Goal: Register for event/course

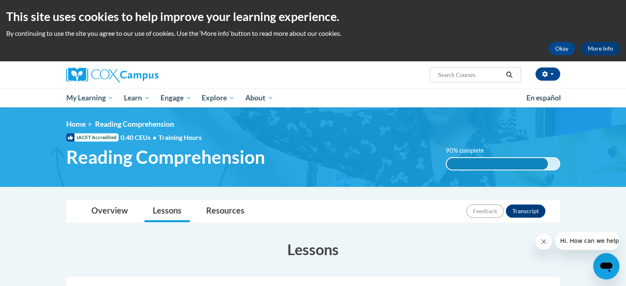
scroll to position [250, 0]
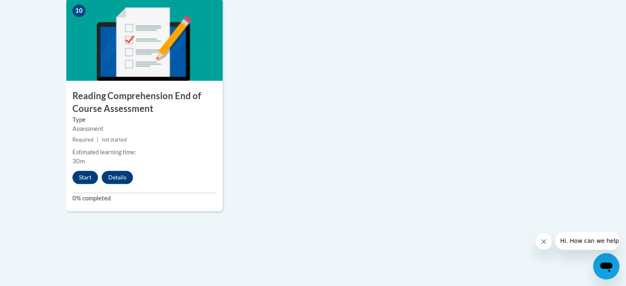
drag, startPoint x: 629, startPoint y: 103, endPoint x: 62, endPoint y: 13, distance: 573.8
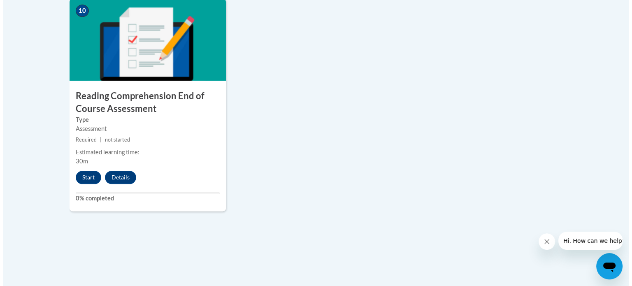
scroll to position [983, 0]
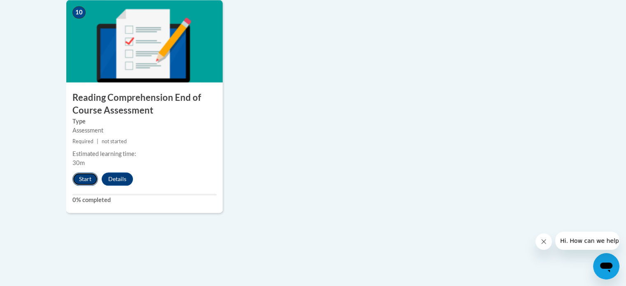
click at [81, 179] on button "Start" at bounding box center [85, 178] width 26 height 13
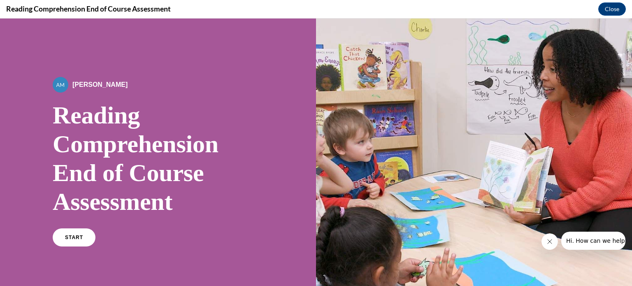
scroll to position [0, 0]
click at [70, 240] on link "START" at bounding box center [73, 237] width 45 height 19
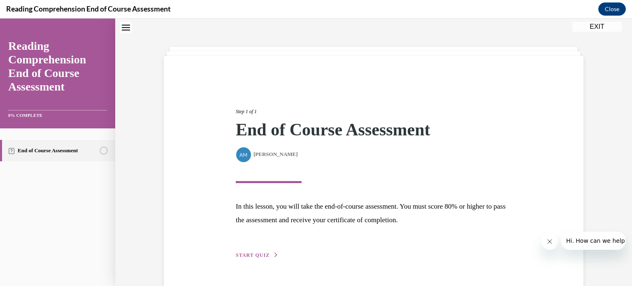
scroll to position [48, 0]
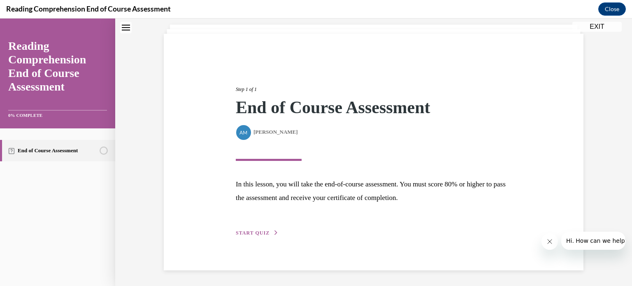
drag, startPoint x: 260, startPoint y: 222, endPoint x: 246, endPoint y: 230, distance: 16.4
click at [246, 230] on span "START QUIZ" at bounding box center [253, 233] width 34 height 6
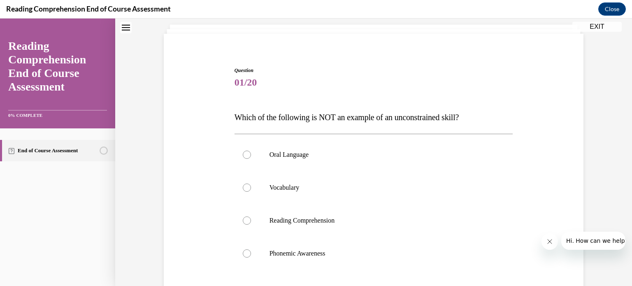
click at [351, 107] on div "Question 01/20 Which of the following is NOT an example of an unconstrained ski…" at bounding box center [374, 219] width 279 height 305
click at [247, 251] on div at bounding box center [247, 253] width 8 height 8
click at [247, 251] on input "Phonemic Awareness" at bounding box center [247, 253] width 8 height 8
radio input "true"
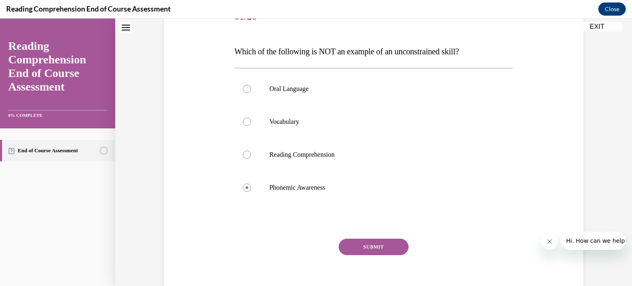
scroll to position [116, 0]
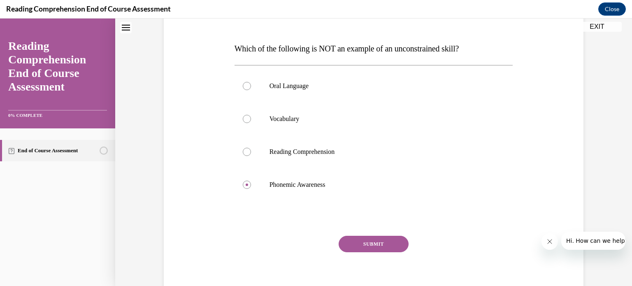
click at [395, 247] on button "SUBMIT" at bounding box center [374, 244] width 70 height 16
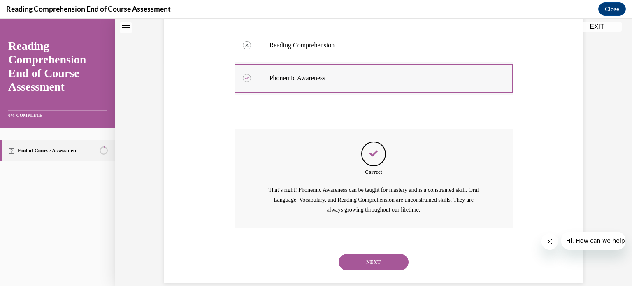
scroll to position [236, 0]
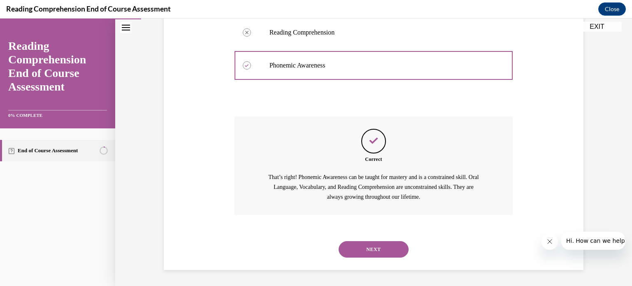
click at [373, 252] on button "NEXT" at bounding box center [374, 249] width 70 height 16
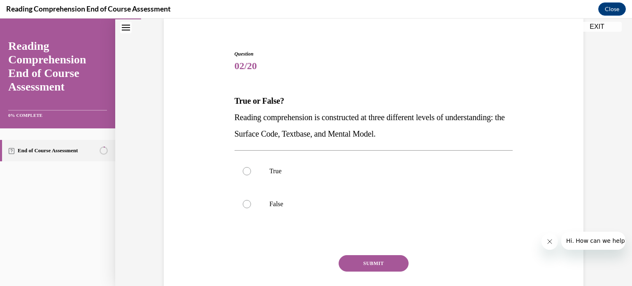
scroll to position [67, 0]
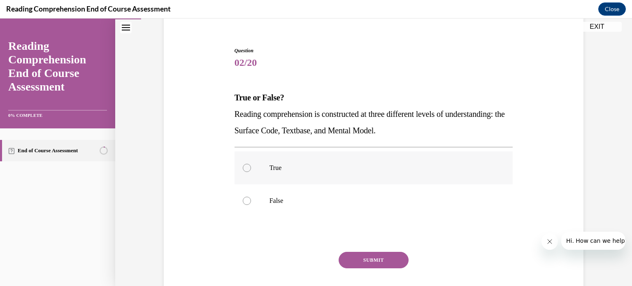
click at [262, 169] on label "True" at bounding box center [374, 167] width 279 height 33
click at [251, 169] on input "True" at bounding box center [247, 168] width 8 height 8
radio input "true"
click at [368, 256] on button "SUBMIT" at bounding box center [374, 260] width 70 height 16
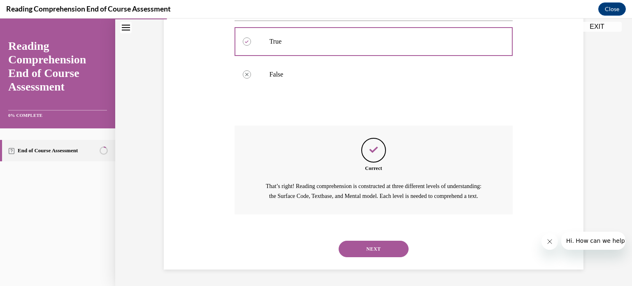
scroll to position [203, 0]
click at [386, 246] on button "NEXT" at bounding box center [374, 249] width 70 height 16
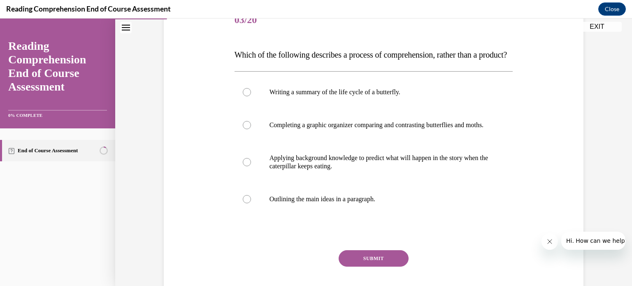
scroll to position [111, 0]
click at [347, 170] on p "Applying background knowledge to predict what will happen in the story when the…" at bounding box center [381, 161] width 223 height 16
click at [251, 166] on input "Applying background knowledge to predict what will happen in the story when the…" at bounding box center [247, 162] width 8 height 8
radio input "true"
click at [354, 266] on button "SUBMIT" at bounding box center [374, 258] width 70 height 16
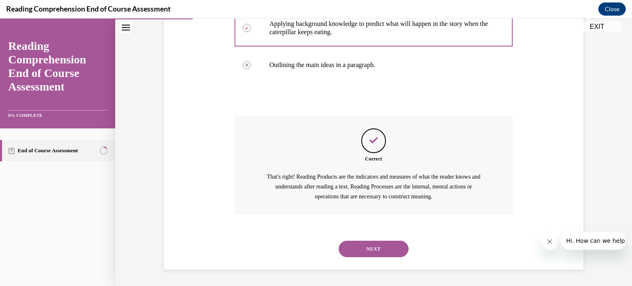
scroll to position [269, 0]
click at [388, 255] on button "NEXT" at bounding box center [374, 249] width 70 height 16
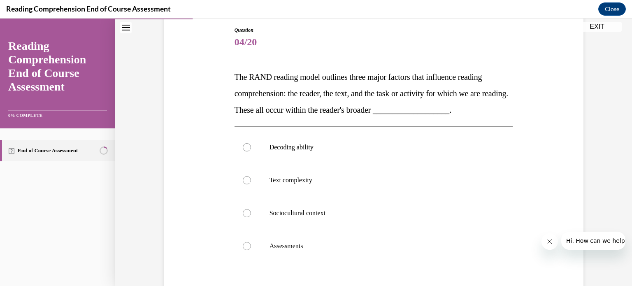
scroll to position [91, 0]
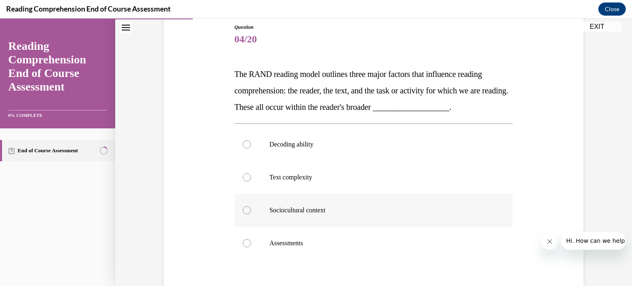
click at [341, 219] on label "Sociocultural context" at bounding box center [374, 210] width 279 height 33
click at [251, 214] on input "Sociocultural context" at bounding box center [247, 210] width 8 height 8
radio input "true"
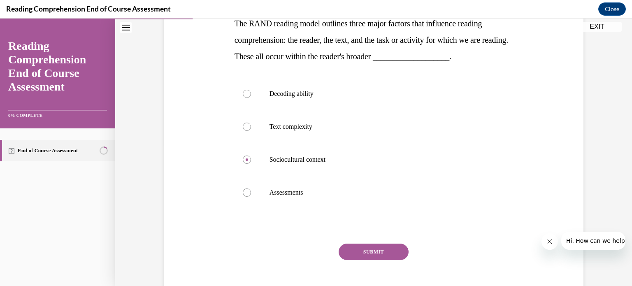
scroll to position [142, 0]
click at [353, 253] on button "SUBMIT" at bounding box center [374, 251] width 70 height 16
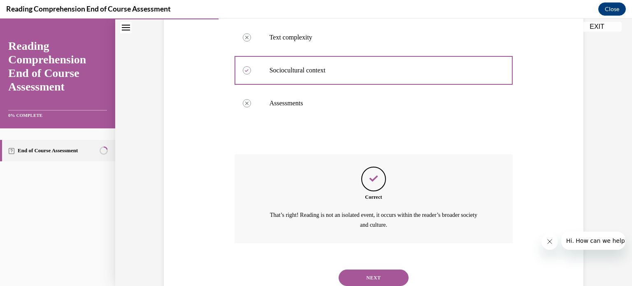
scroll to position [259, 0]
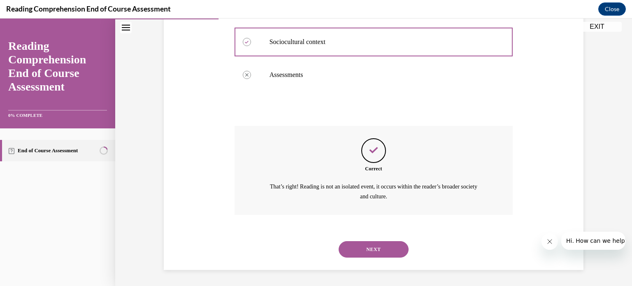
click at [363, 245] on button "NEXT" at bounding box center [374, 249] width 70 height 16
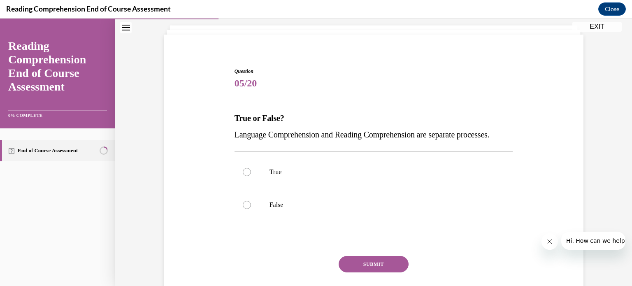
scroll to position [50, 0]
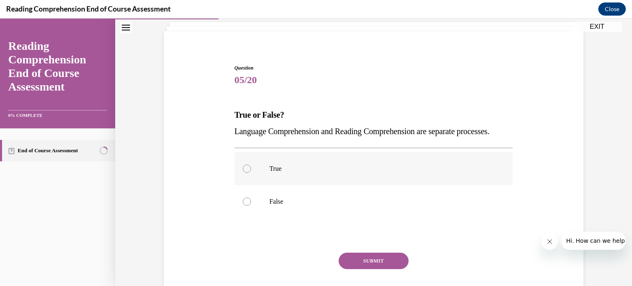
click at [287, 173] on p "True" at bounding box center [381, 169] width 223 height 8
click at [251, 173] on input "True" at bounding box center [247, 169] width 8 height 8
radio input "true"
click at [371, 269] on button "SUBMIT" at bounding box center [374, 261] width 70 height 16
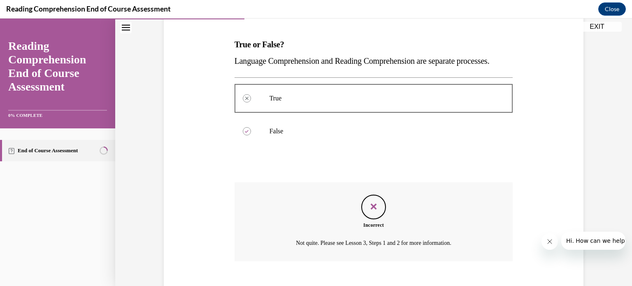
scroll to position [184, 0]
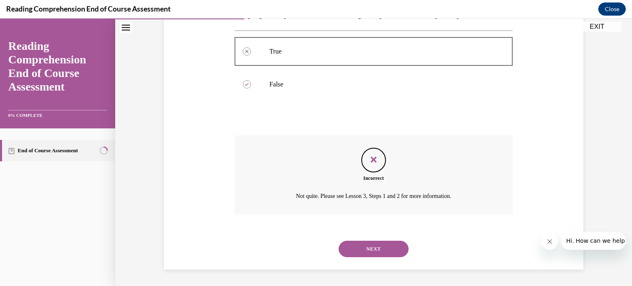
click at [365, 238] on div "NEXT" at bounding box center [374, 249] width 279 height 33
click at [368, 243] on button "NEXT" at bounding box center [374, 249] width 70 height 16
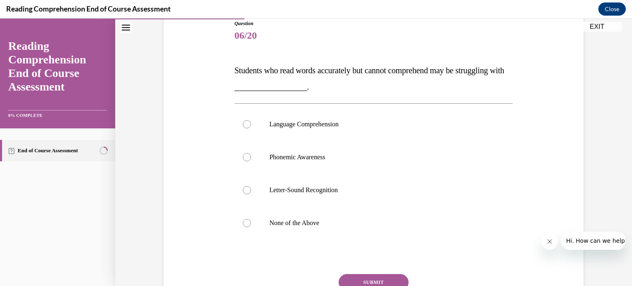
scroll to position [97, 0]
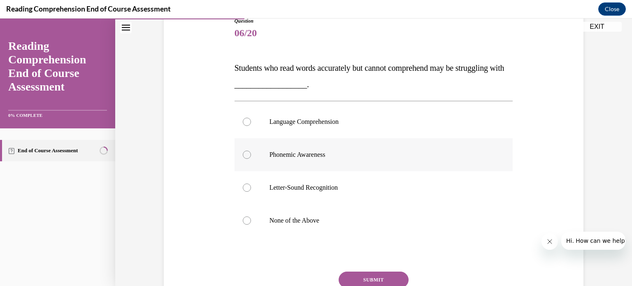
click at [412, 140] on label "Phonemic Awareness" at bounding box center [374, 154] width 279 height 33
click at [251, 151] on input "Phonemic Awareness" at bounding box center [247, 155] width 8 height 8
radio input "true"
click at [408, 130] on label "Language Comprehension" at bounding box center [374, 121] width 279 height 33
click at [251, 126] on input "Language Comprehension" at bounding box center [247, 122] width 8 height 8
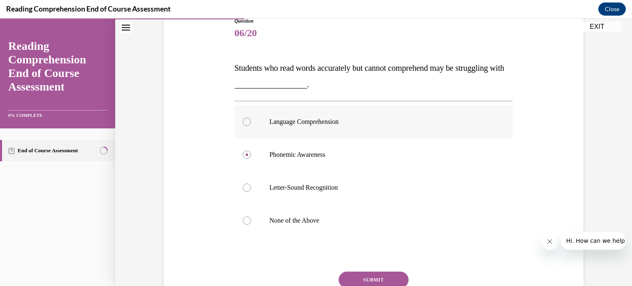
radio input "true"
click at [370, 277] on button "SUBMIT" at bounding box center [374, 280] width 70 height 16
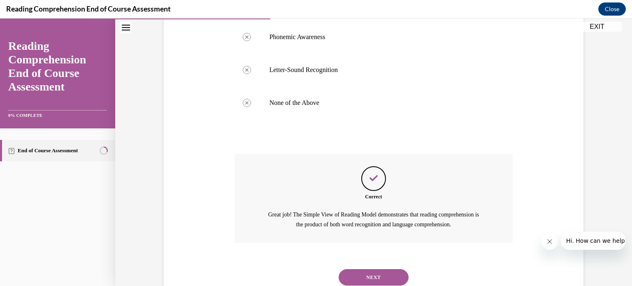
scroll to position [243, 0]
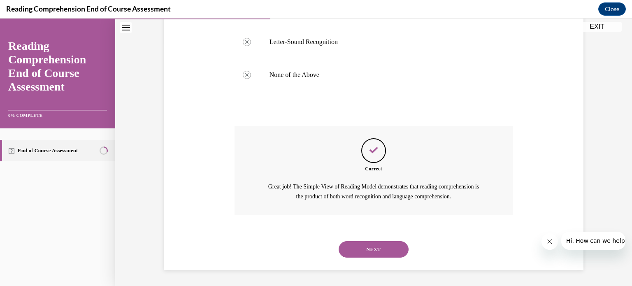
click at [385, 250] on button "NEXT" at bounding box center [374, 249] width 70 height 16
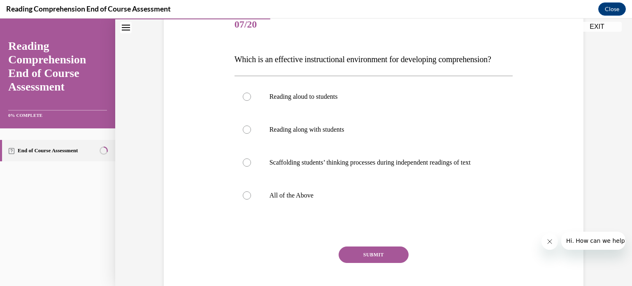
scroll to position [109, 0]
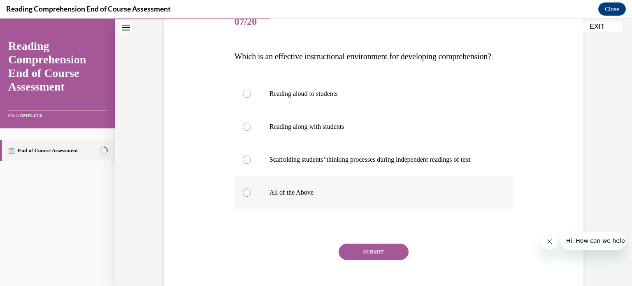
click at [291, 197] on p "All of the Above" at bounding box center [381, 192] width 223 height 8
click at [251, 197] on input "All of the Above" at bounding box center [247, 192] width 8 height 8
radio input "true"
click at [354, 260] on button "SUBMIT" at bounding box center [374, 252] width 70 height 16
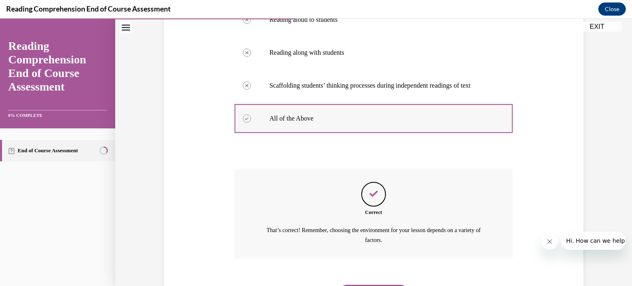
scroll to position [243, 0]
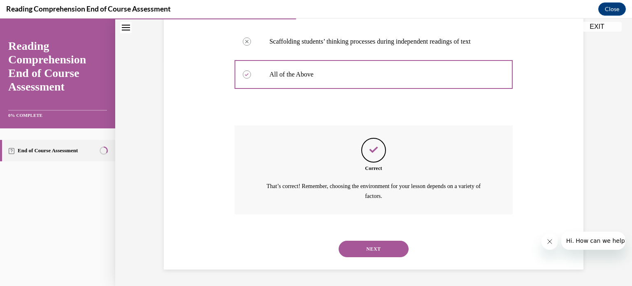
click at [382, 246] on button "NEXT" at bounding box center [374, 249] width 70 height 16
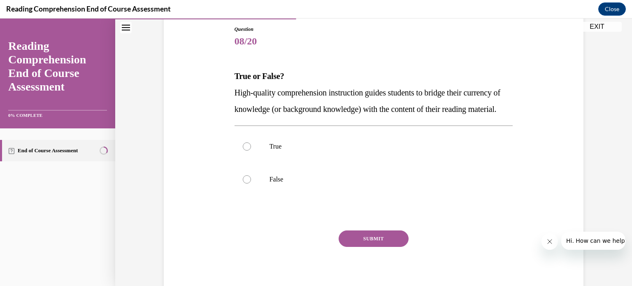
scroll to position [91, 0]
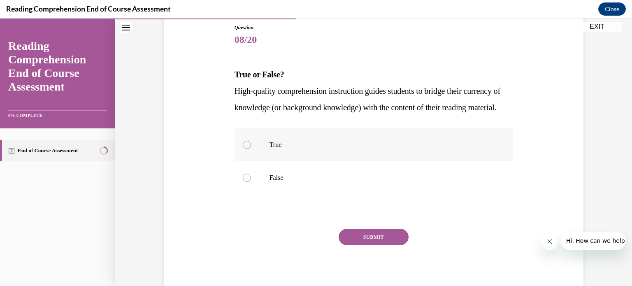
click at [270, 155] on label "True" at bounding box center [374, 144] width 279 height 33
click at [251, 149] on input "True" at bounding box center [247, 145] width 8 height 8
radio input "true"
click at [353, 245] on button "SUBMIT" at bounding box center [374, 237] width 70 height 16
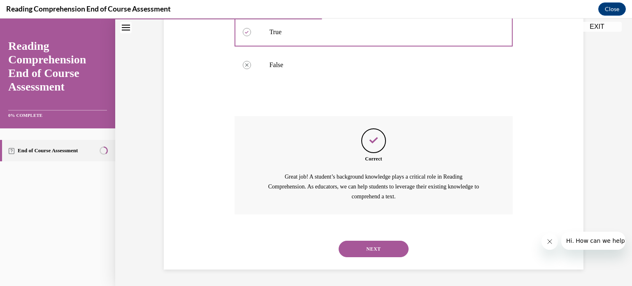
scroll to position [219, 0]
click at [379, 250] on button "NEXT" at bounding box center [374, 249] width 70 height 16
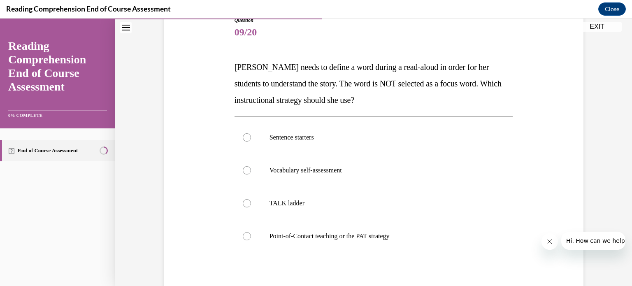
scroll to position [97, 0]
click at [291, 228] on label "Point-of-Contact teaching or the PAT strategy" at bounding box center [374, 237] width 279 height 33
click at [251, 233] on input "Point-of-Contact teaching or the PAT strategy" at bounding box center [247, 237] width 8 height 8
radio input "true"
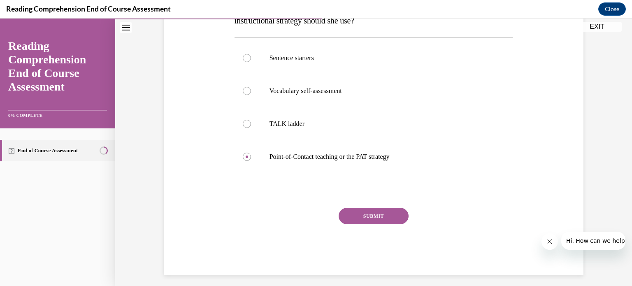
click at [352, 218] on button "SUBMIT" at bounding box center [374, 216] width 70 height 16
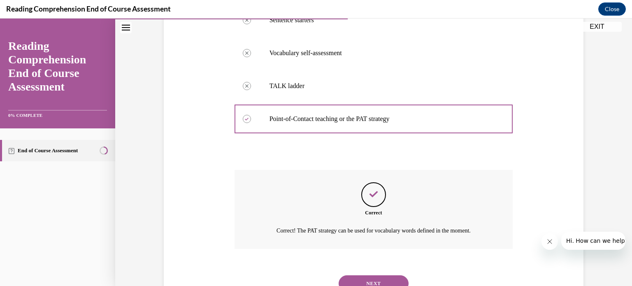
scroll to position [249, 0]
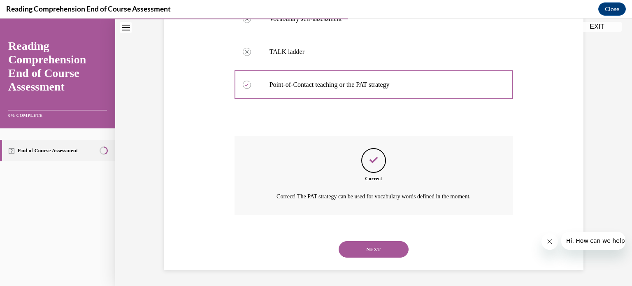
click at [388, 252] on button "NEXT" at bounding box center [374, 249] width 70 height 16
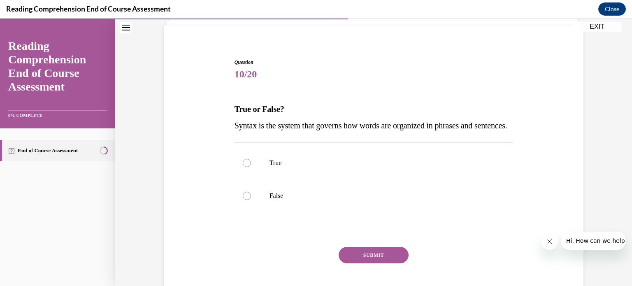
scroll to position [56, 0]
click at [271, 180] on label "True" at bounding box center [374, 163] width 279 height 33
click at [251, 167] on input "True" at bounding box center [247, 163] width 8 height 8
radio input "true"
click at [379, 264] on button "SUBMIT" at bounding box center [374, 255] width 70 height 16
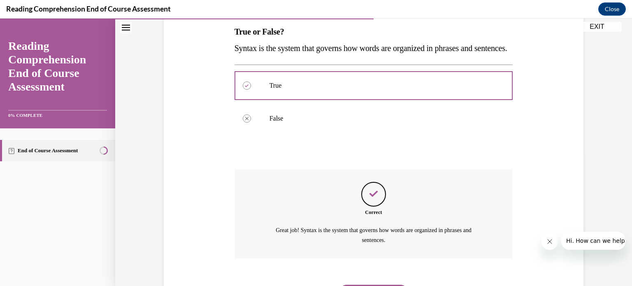
scroll to position [193, 0]
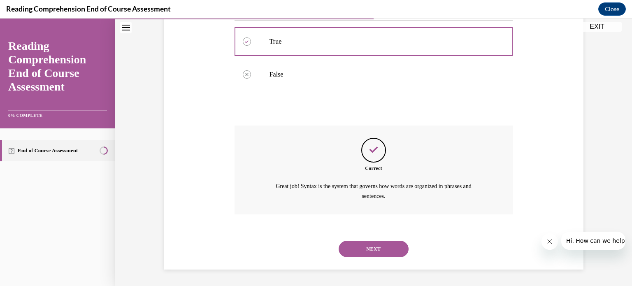
click at [388, 244] on button "NEXT" at bounding box center [374, 249] width 70 height 16
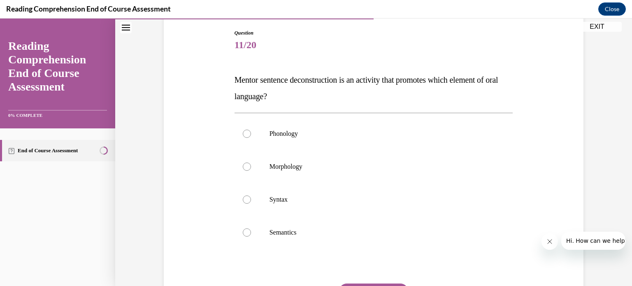
scroll to position [83, 0]
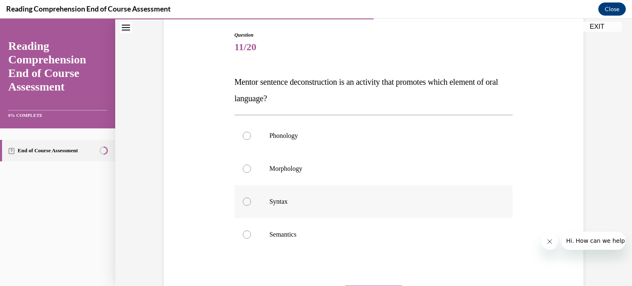
click at [243, 198] on div at bounding box center [247, 202] width 8 height 8
click at [243, 198] on input "Syntax" at bounding box center [247, 202] width 8 height 8
radio input "true"
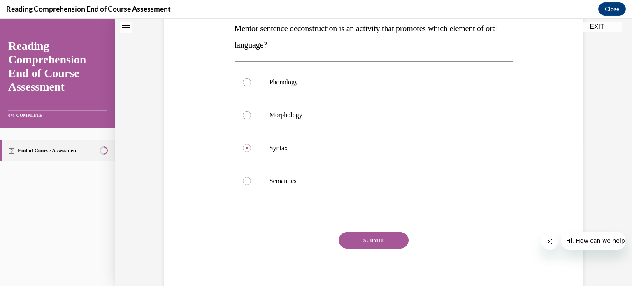
scroll to position [149, 0]
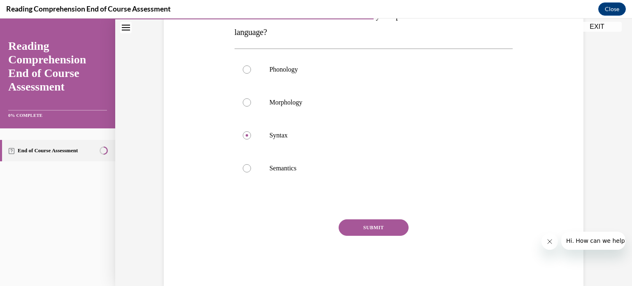
click at [379, 218] on div "Question 11/20 Mentor sentence deconstruction is an activity that promotes whic…" at bounding box center [374, 126] width 279 height 322
click at [383, 228] on button "SUBMIT" at bounding box center [374, 227] width 70 height 16
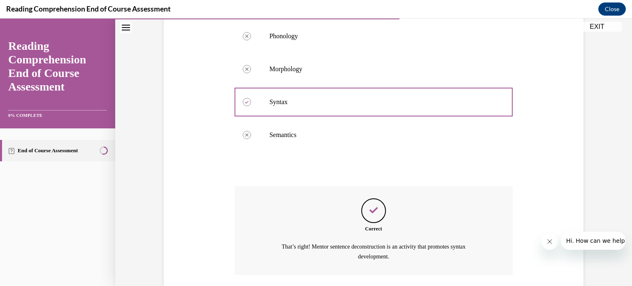
scroll to position [243, 0]
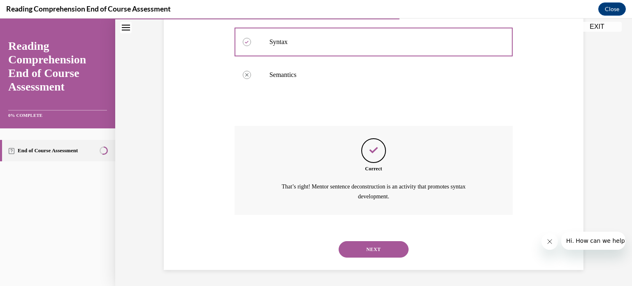
click at [378, 249] on button "NEXT" at bounding box center [374, 249] width 70 height 16
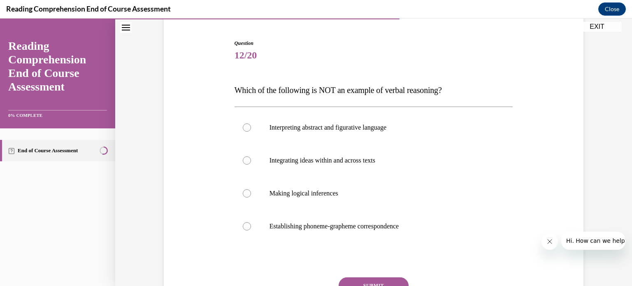
scroll to position [74, 0]
click at [372, 213] on label "Establishing phoneme-grapheme correspondence" at bounding box center [374, 226] width 279 height 33
click at [251, 223] on input "Establishing phoneme-grapheme correspondence" at bounding box center [247, 227] width 8 height 8
radio input "true"
click at [356, 281] on button "SUBMIT" at bounding box center [374, 286] width 70 height 16
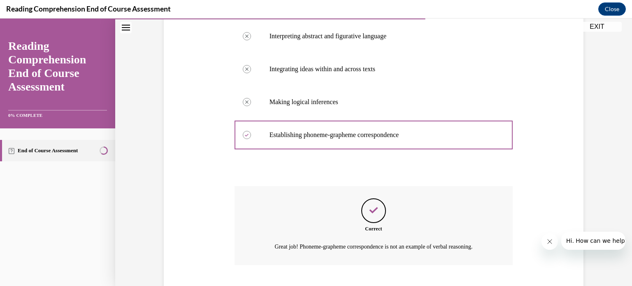
scroll to position [216, 0]
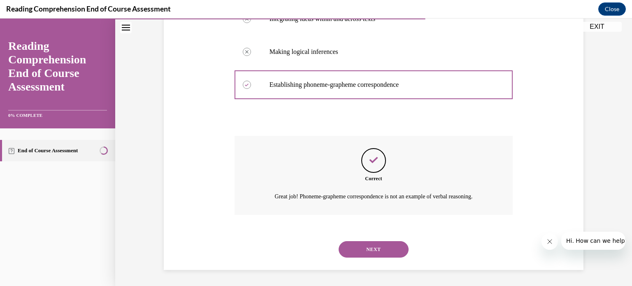
click at [392, 255] on button "NEXT" at bounding box center [374, 249] width 70 height 16
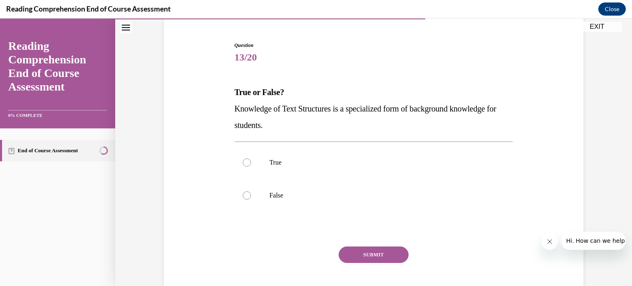
scroll to position [76, 0]
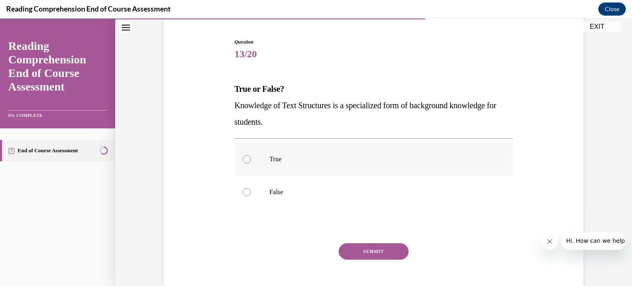
click at [258, 161] on label "True" at bounding box center [374, 159] width 279 height 33
click at [251, 161] on input "True" at bounding box center [247, 159] width 8 height 8
radio input "true"
click at [372, 257] on button "SUBMIT" at bounding box center [374, 251] width 70 height 16
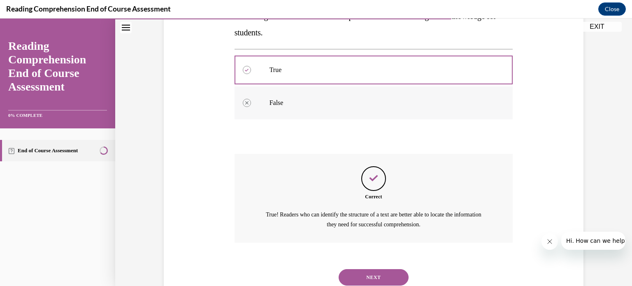
scroll to position [193, 0]
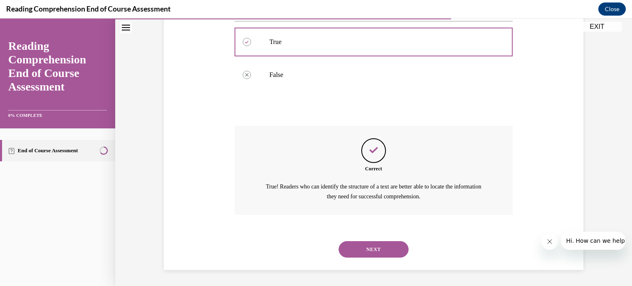
click at [372, 241] on button "NEXT" at bounding box center [374, 249] width 70 height 16
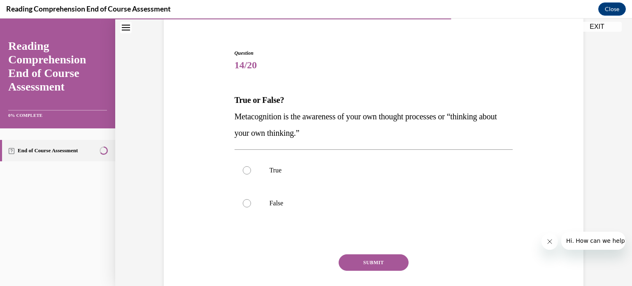
scroll to position [74, 0]
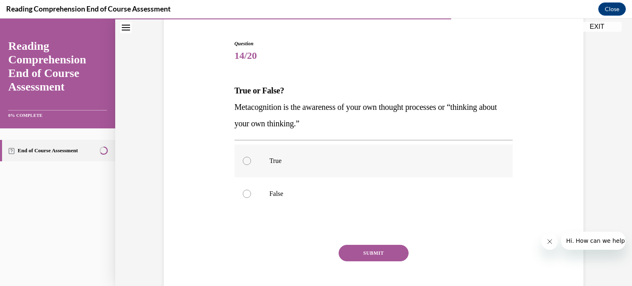
click at [300, 152] on label "True" at bounding box center [374, 160] width 279 height 33
click at [251, 157] on input "True" at bounding box center [247, 161] width 8 height 8
radio input "true"
click at [372, 248] on button "SUBMIT" at bounding box center [374, 253] width 70 height 16
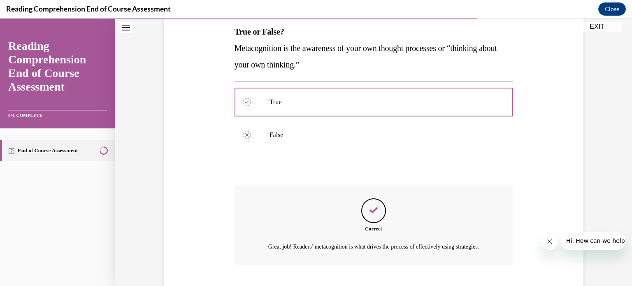
scroll to position [193, 0]
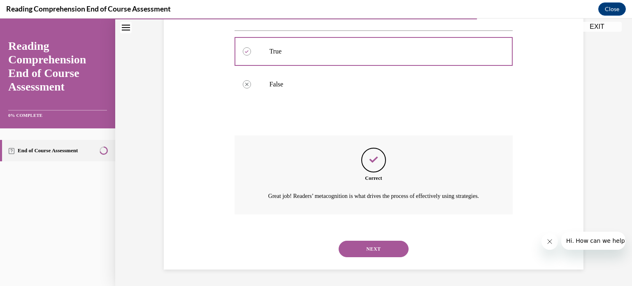
click at [393, 248] on button "NEXT" at bounding box center [374, 249] width 70 height 16
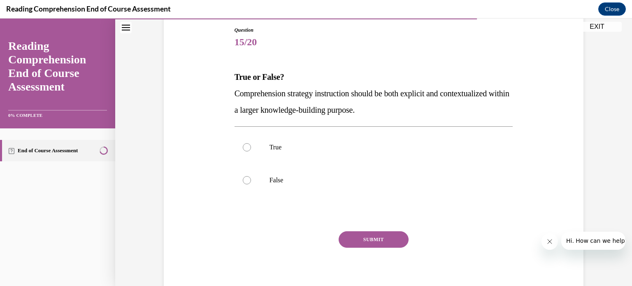
scroll to position [89, 0]
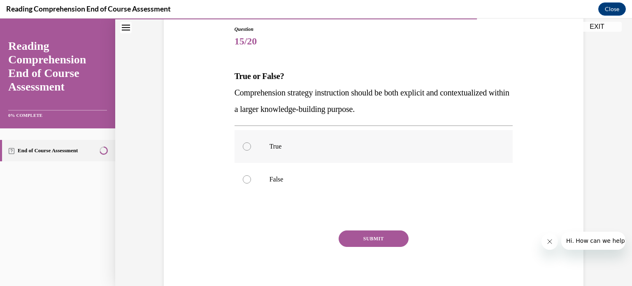
click at [280, 140] on label "True" at bounding box center [374, 146] width 279 height 33
click at [251, 142] on input "True" at bounding box center [247, 146] width 8 height 8
radio input "true"
click at [372, 236] on button "SUBMIT" at bounding box center [374, 238] width 70 height 16
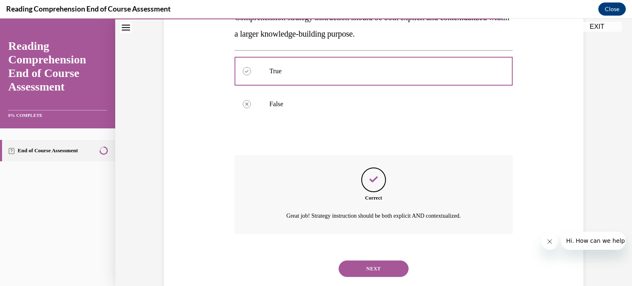
scroll to position [184, 0]
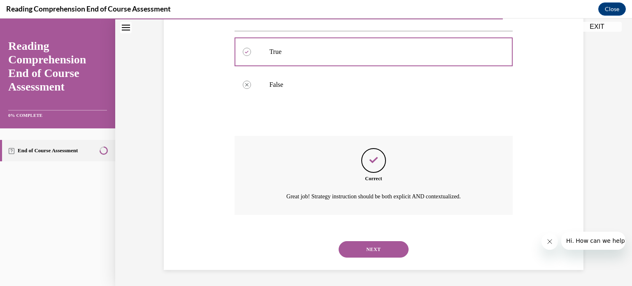
click at [367, 250] on button "NEXT" at bounding box center [374, 249] width 70 height 16
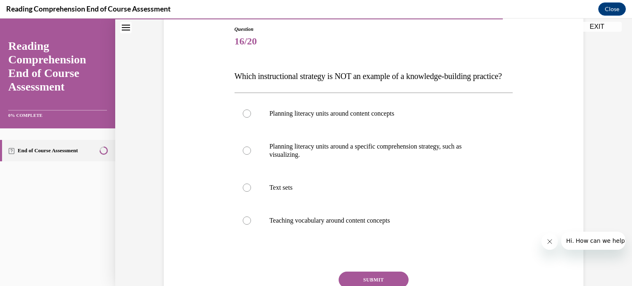
scroll to position [92, 0]
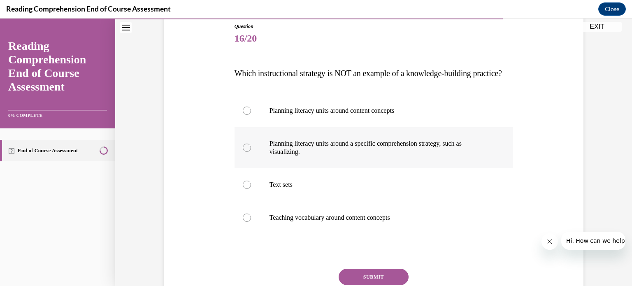
click at [492, 158] on label "Planning literacy units around a specific comprehension strategy, such as visua…" at bounding box center [374, 147] width 279 height 41
click at [251, 152] on input "Planning literacy units around a specific comprehension strategy, such as visua…" at bounding box center [247, 148] width 8 height 8
radio input "true"
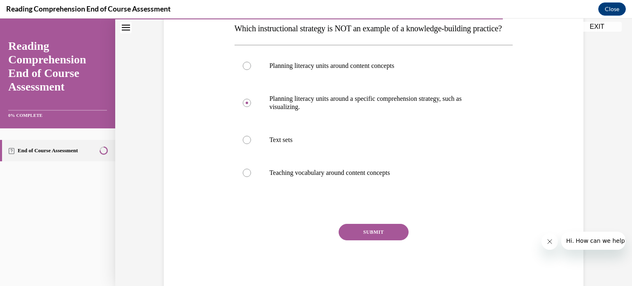
scroll to position [142, 0]
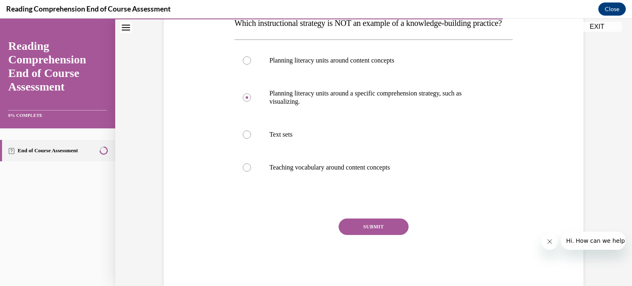
click at [363, 235] on button "SUBMIT" at bounding box center [374, 227] width 70 height 16
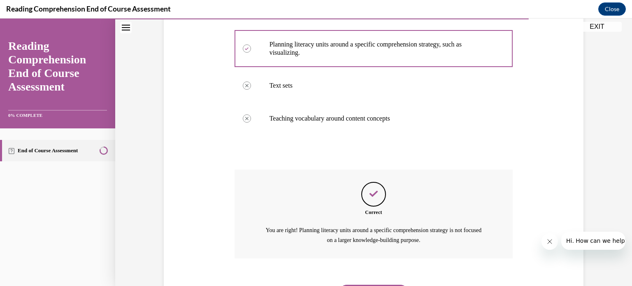
scroll to position [251, 0]
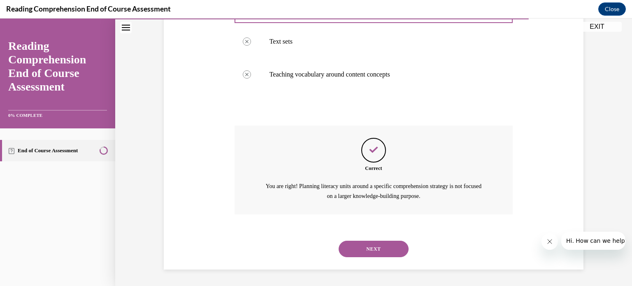
click at [386, 251] on button "NEXT" at bounding box center [374, 249] width 70 height 16
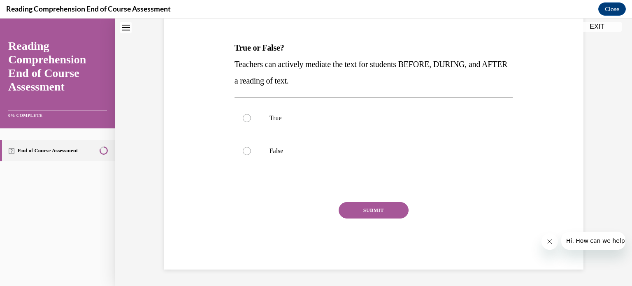
scroll to position [0, 0]
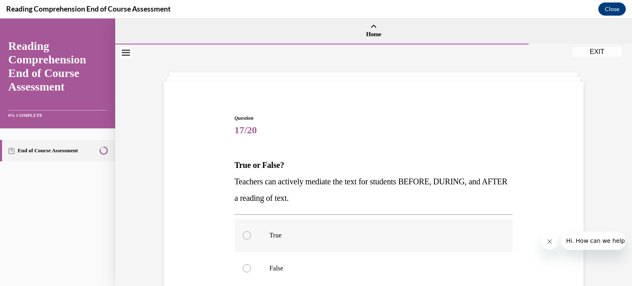
click at [286, 241] on label "True" at bounding box center [374, 235] width 279 height 33
click at [251, 240] on input "True" at bounding box center [247, 235] width 8 height 8
radio input "true"
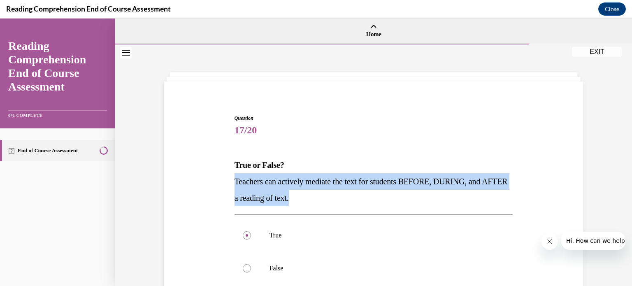
drag, startPoint x: 327, startPoint y: 194, endPoint x: 230, endPoint y: 181, distance: 97.5
click at [233, 181] on div "Question 17/20 True or False? Teachers can actively mediate the text for studen…" at bounding box center [374, 244] width 283 height 285
copy span "Teachers can actively mediate the text for students BEFORE, DURING, and AFTER a…"
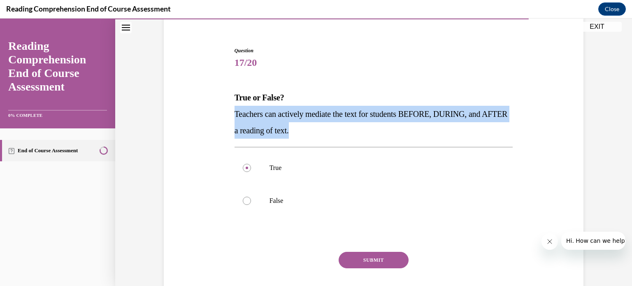
scroll to position [68, 0]
click at [372, 256] on button "SUBMIT" at bounding box center [374, 259] width 70 height 16
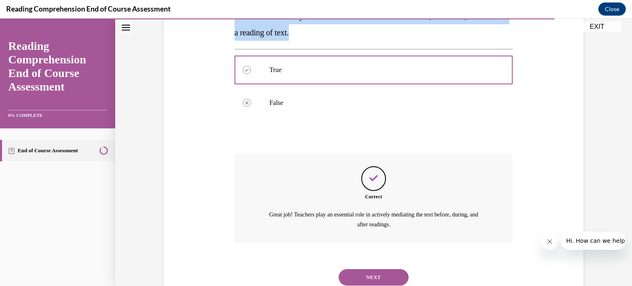
scroll to position [193, 0]
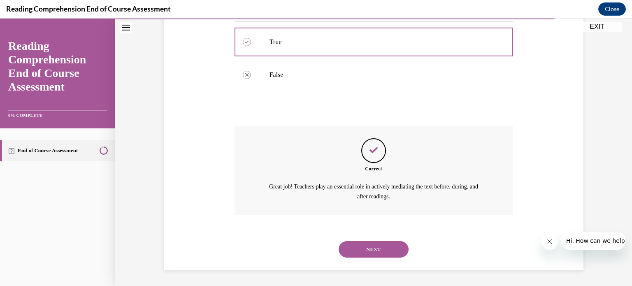
click at [391, 246] on button "NEXT" at bounding box center [374, 249] width 70 height 16
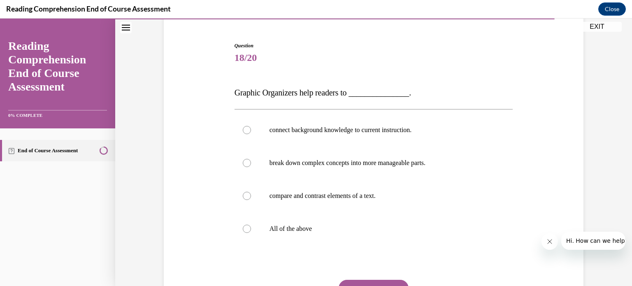
scroll to position [70, 0]
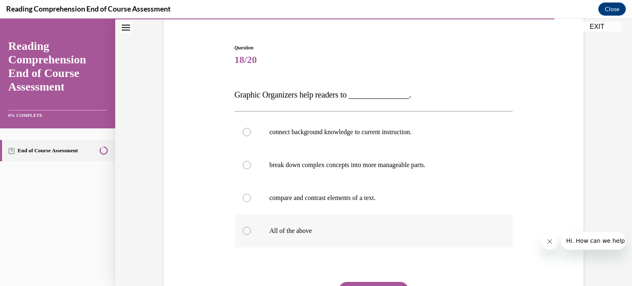
click at [337, 225] on label "All of the above" at bounding box center [374, 230] width 279 height 33
click at [251, 227] on input "All of the above" at bounding box center [247, 231] width 8 height 8
radio input "true"
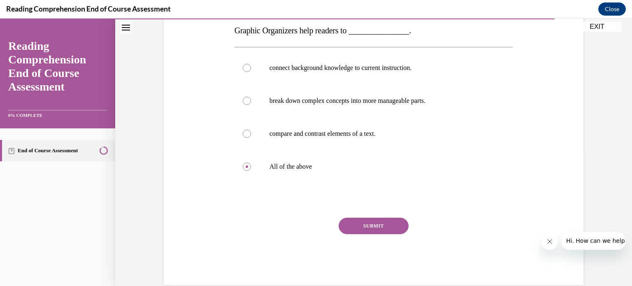
scroll to position [137, 0]
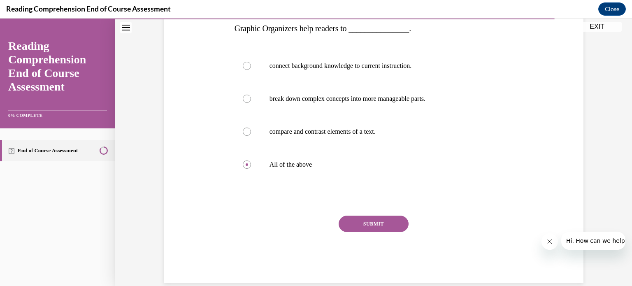
click at [373, 232] on div "SUBMIT" at bounding box center [374, 236] width 279 height 41
click at [371, 222] on button "SUBMIT" at bounding box center [374, 224] width 70 height 16
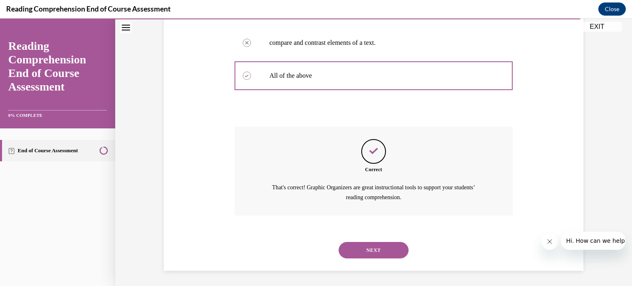
scroll to position [226, 0]
click at [370, 246] on button "NEXT" at bounding box center [374, 249] width 70 height 16
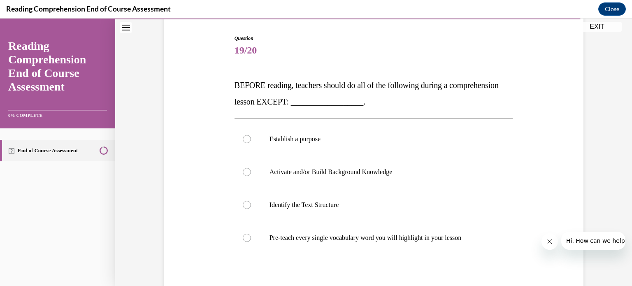
scroll to position [81, 0]
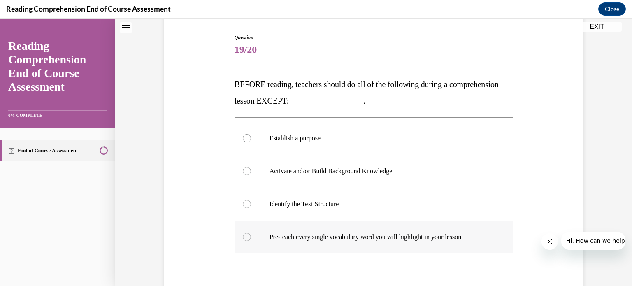
click at [440, 233] on p "Pre-teach every single vocabulary word you will highlight in your lesson" at bounding box center [381, 237] width 223 height 8
click at [251, 233] on input "Pre-teach every single vocabulary word you will highlight in your lesson" at bounding box center [247, 237] width 8 height 8
radio input "true"
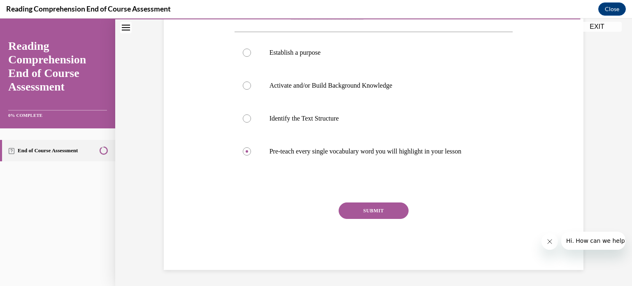
click at [382, 211] on button "SUBMIT" at bounding box center [374, 210] width 70 height 16
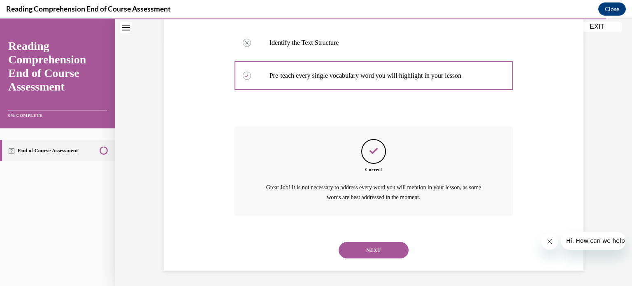
scroll to position [243, 0]
click at [364, 246] on button "NEXT" at bounding box center [374, 249] width 70 height 16
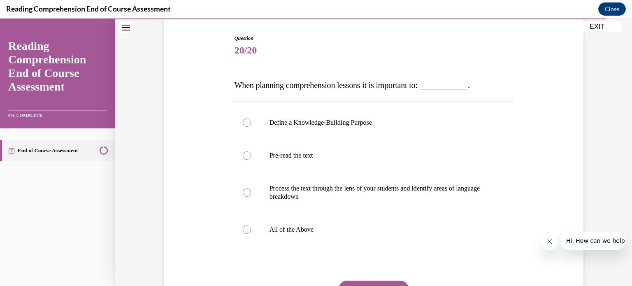
scroll to position [82, 0]
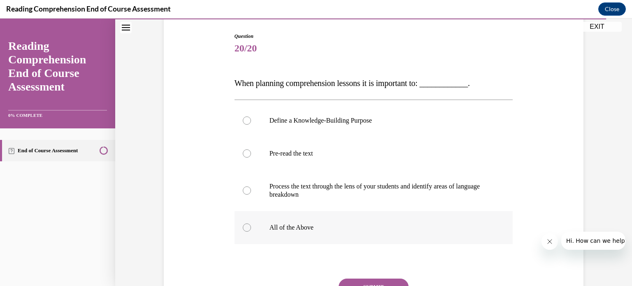
click at [307, 227] on p "All of the Above" at bounding box center [381, 227] width 223 height 8
click at [251, 227] on input "All of the Above" at bounding box center [247, 227] width 8 height 8
radio input "true"
click at [350, 283] on button "SUBMIT" at bounding box center [374, 287] width 70 height 16
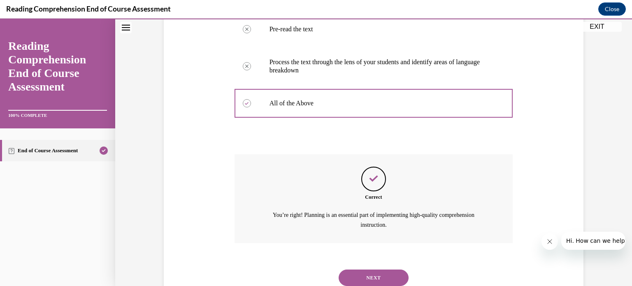
scroll to position [235, 0]
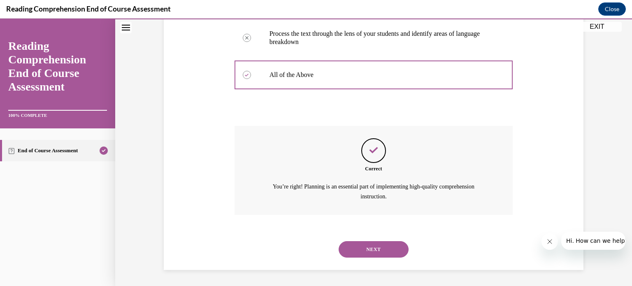
click at [391, 248] on button "NEXT" at bounding box center [374, 249] width 70 height 16
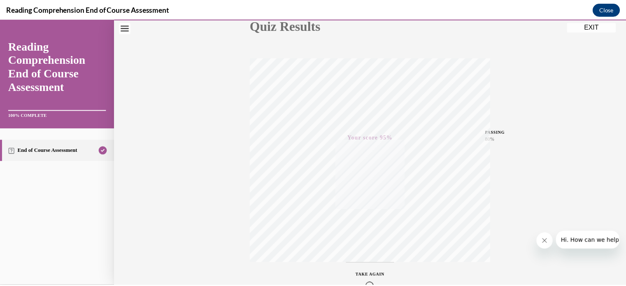
scroll to position [154, 0]
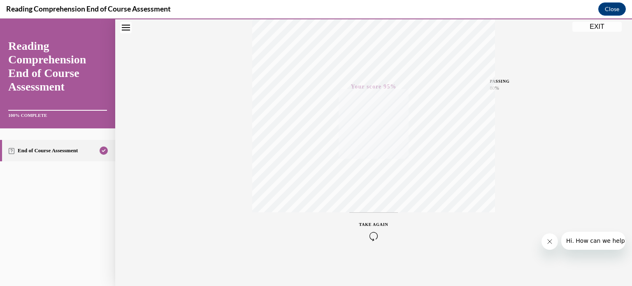
click at [592, 31] on button "EXIT" at bounding box center [596, 27] width 49 height 10
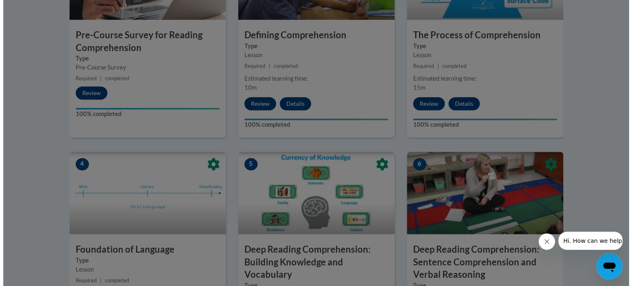
scroll to position [340, 0]
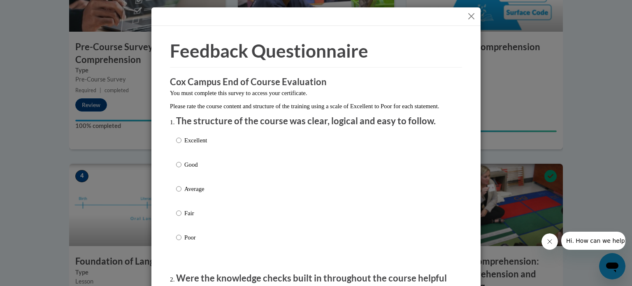
drag, startPoint x: 626, startPoint y: 229, endPoint x: 629, endPoint y: 170, distance: 59.3
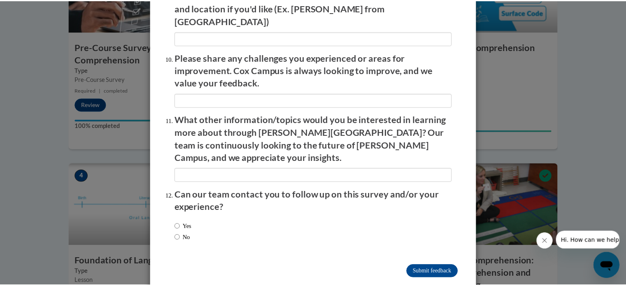
scroll to position [1428, 0]
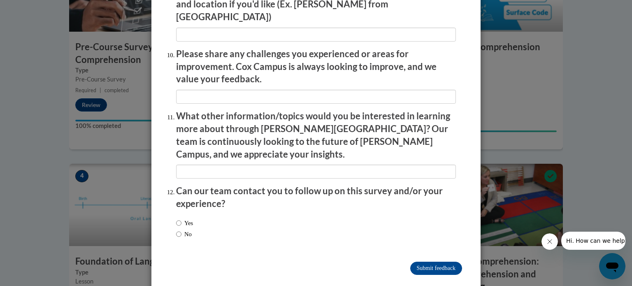
click at [518, 135] on div "Feedback Questionnaire Rate Course Comments Cox Campus End of Course Evaluation…" at bounding box center [316, 143] width 632 height 286
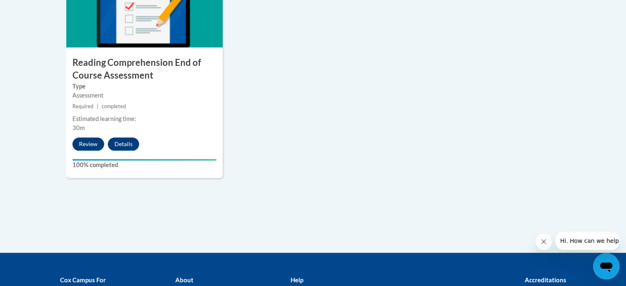
scroll to position [0, 0]
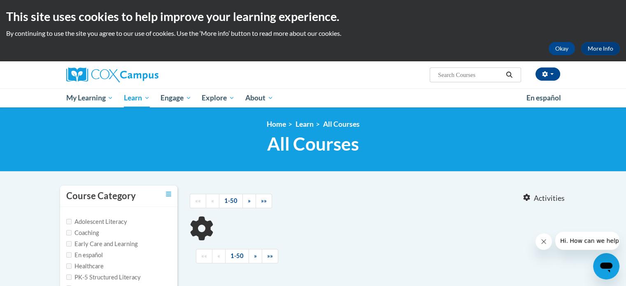
type input "response to intervention"
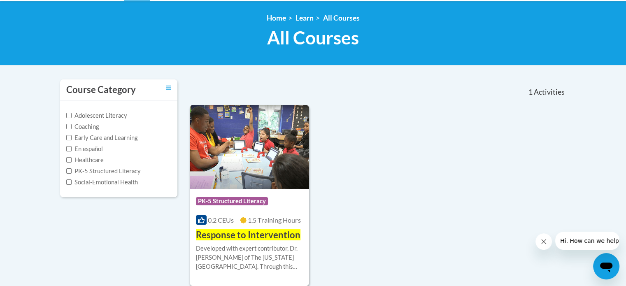
scroll to position [126, 0]
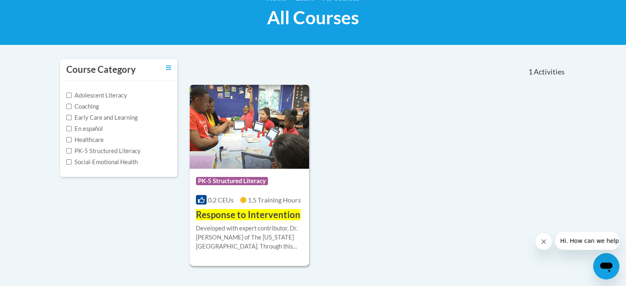
click at [250, 220] on span "Response to Intervention" at bounding box center [248, 214] width 105 height 11
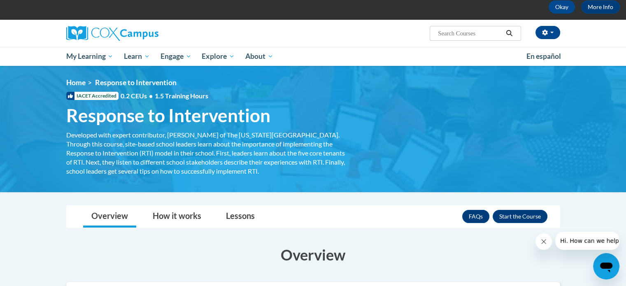
scroll to position [44, 0]
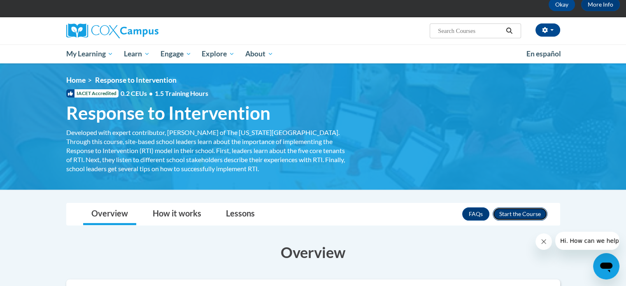
click at [522, 214] on button "Enroll" at bounding box center [520, 213] width 55 height 13
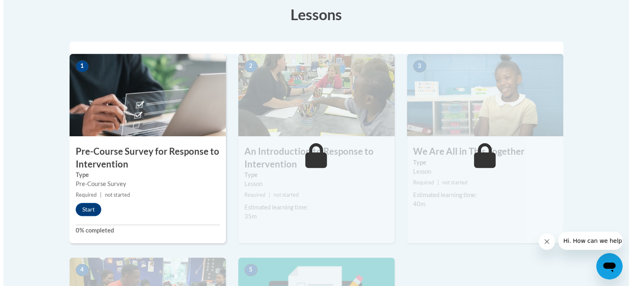
scroll to position [230, 0]
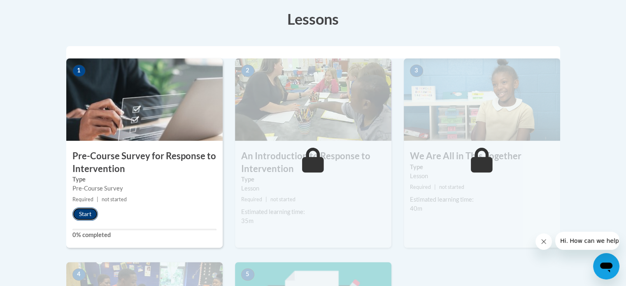
click at [84, 209] on button "Start" at bounding box center [85, 213] width 26 height 13
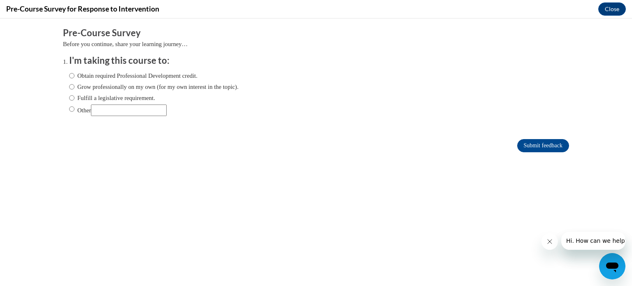
scroll to position [0, 0]
click at [96, 87] on label "Grow professionally on my own (for my own interest in the topic)." at bounding box center [154, 86] width 170 height 9
click at [74, 87] on input "Grow professionally on my own (for my own interest in the topic)." at bounding box center [71, 86] width 5 height 9
radio input "true"
click at [95, 79] on label "Obtain required Professional Development credit." at bounding box center [133, 75] width 128 height 9
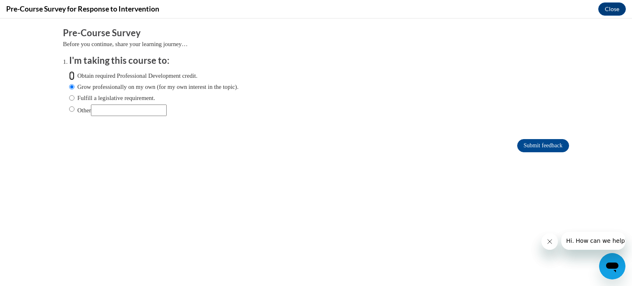
click at [74, 79] on input "Obtain required Professional Development credit." at bounding box center [71, 75] width 5 height 9
radio input "true"
click at [94, 99] on label "Fulfill a legislative requirement." at bounding box center [112, 97] width 86 height 9
click at [74, 99] on input "Fulfill a legislative requirement." at bounding box center [71, 97] width 5 height 9
radio input "true"
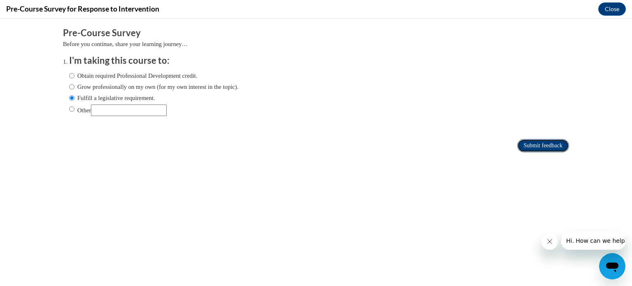
click at [528, 147] on input "Submit feedback" at bounding box center [543, 145] width 52 height 13
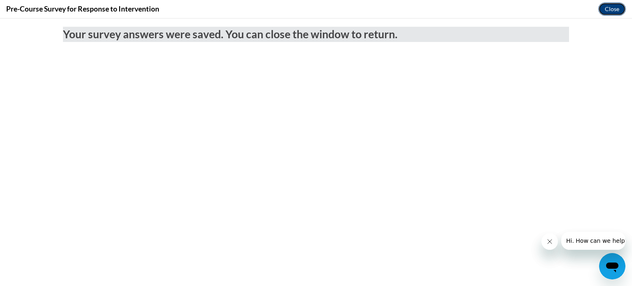
click at [608, 6] on button "Close" at bounding box center [612, 8] width 28 height 13
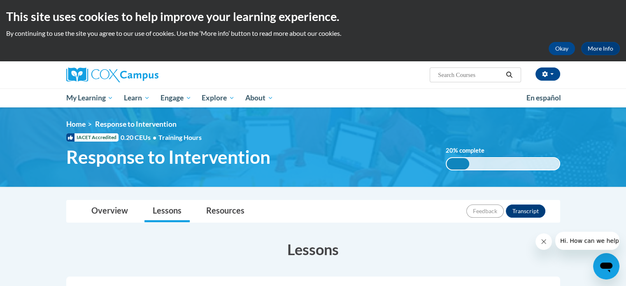
click at [449, 70] on input "Search..." at bounding box center [470, 75] width 66 height 10
type input "vocabulary instruction"
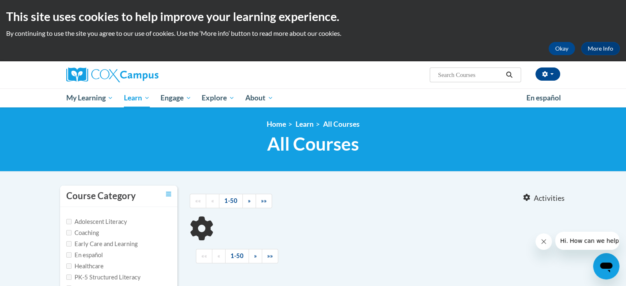
type input "vocabulary instruction"
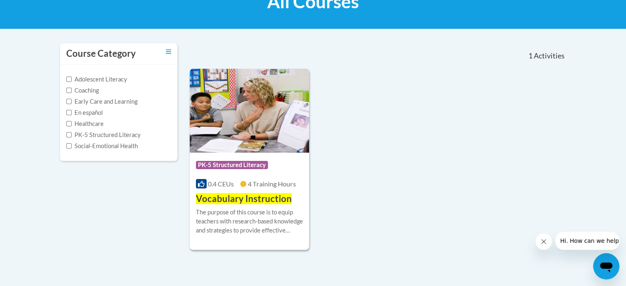
scroll to position [165, 0]
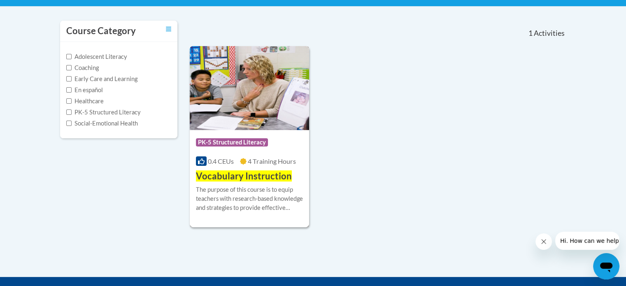
click at [284, 209] on div "The purpose of this course is to equip teachers with research-based knowledge a…" at bounding box center [249, 198] width 107 height 27
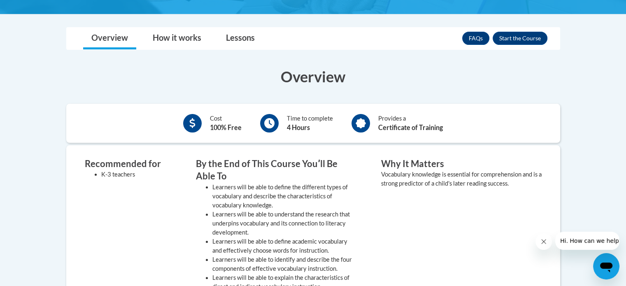
scroll to position [193, 0]
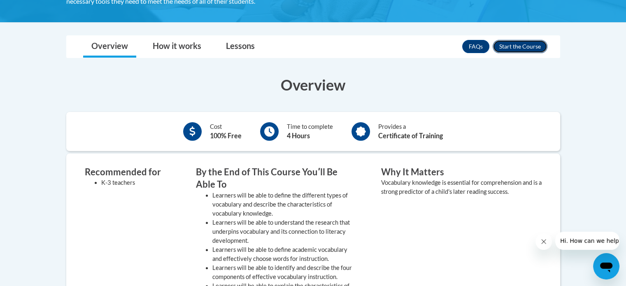
click at [510, 48] on button "Enroll" at bounding box center [520, 46] width 55 height 13
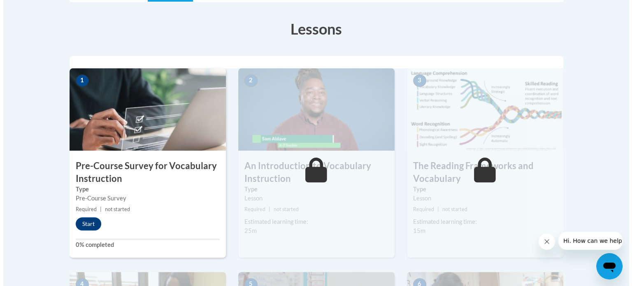
scroll to position [231, 0]
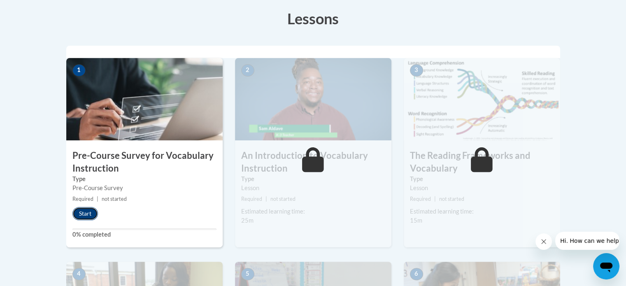
click at [75, 215] on button "Start" at bounding box center [85, 213] width 26 height 13
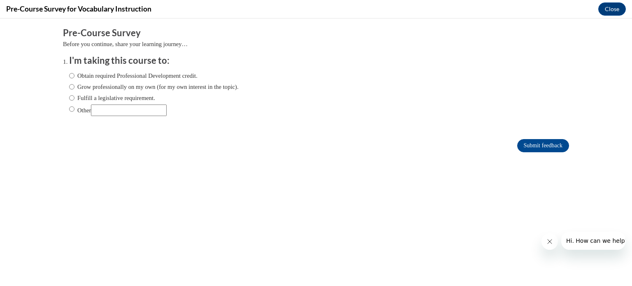
scroll to position [0, 0]
click at [132, 97] on label "Fulfill a legislative requirement." at bounding box center [112, 97] width 86 height 9
click at [74, 97] on input "Fulfill a legislative requirement." at bounding box center [71, 97] width 5 height 9
radio input "true"
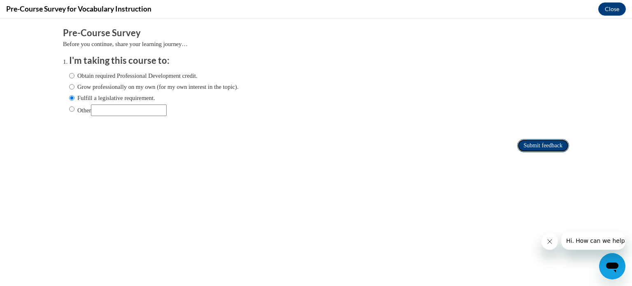
click at [524, 149] on input "Submit feedback" at bounding box center [543, 145] width 52 height 13
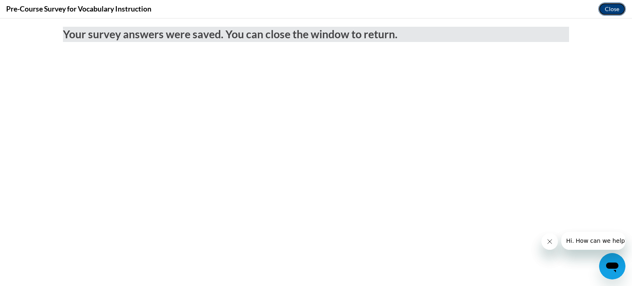
click at [609, 8] on button "Close" at bounding box center [612, 8] width 28 height 13
